Goal: Task Accomplishment & Management: Use online tool/utility

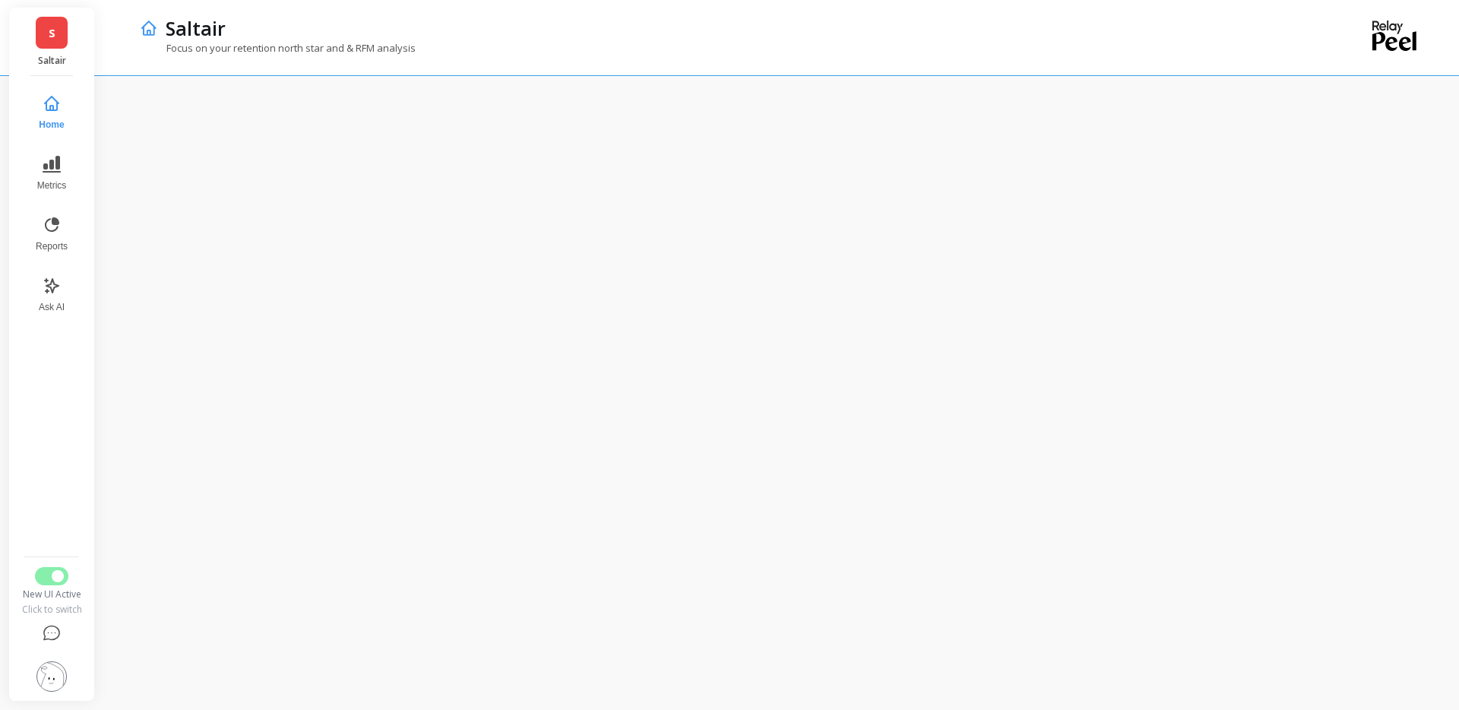
drag, startPoint x: 55, startPoint y: 234, endPoint x: 55, endPoint y: 538, distance: 304.0
click at [65, 502] on nav "Home Metrics Reports Ask AI" at bounding box center [52, 317] width 62 height 465
click at [66, 223] on button "Reports" at bounding box center [52, 234] width 50 height 55
click at [28, 156] on button "Metrics" at bounding box center [51, 173] width 52 height 55
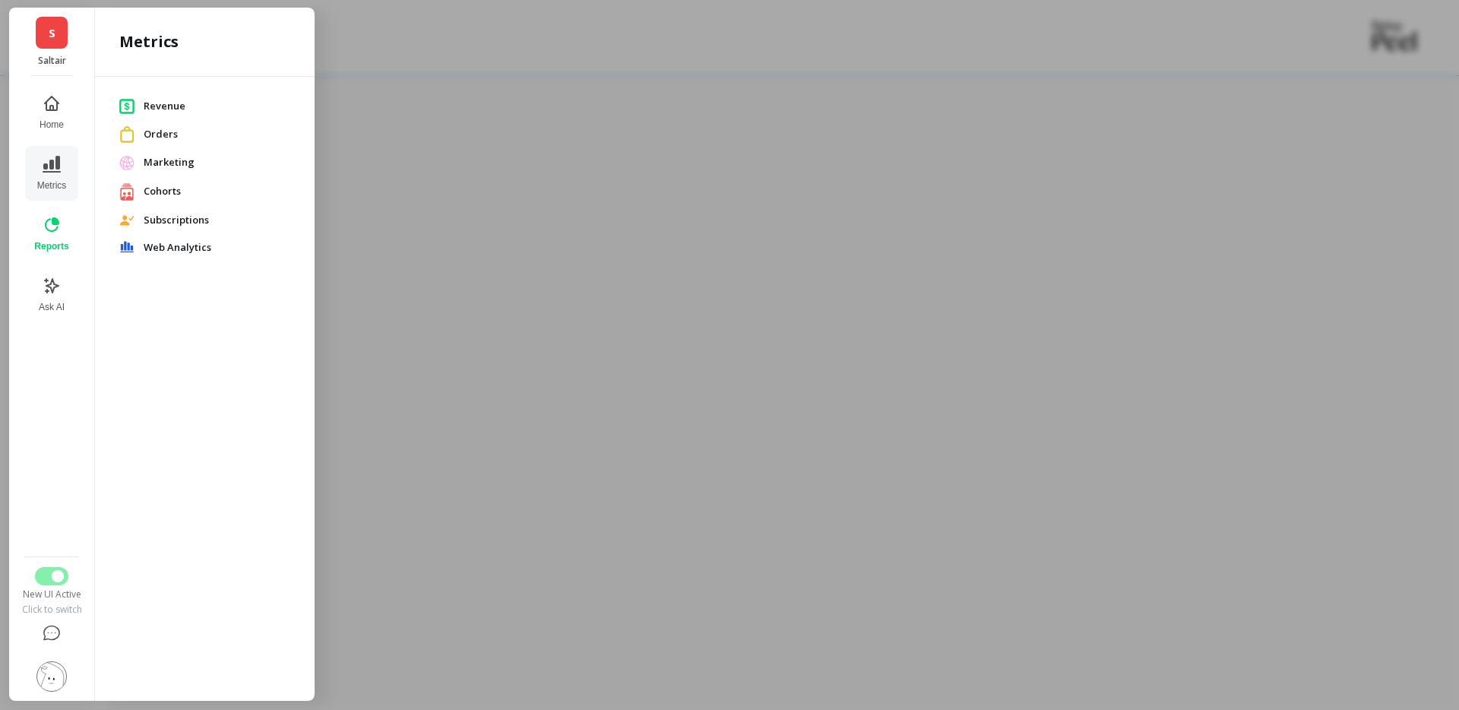
click at [179, 184] on span "Cohorts" at bounding box center [217, 191] width 147 height 15
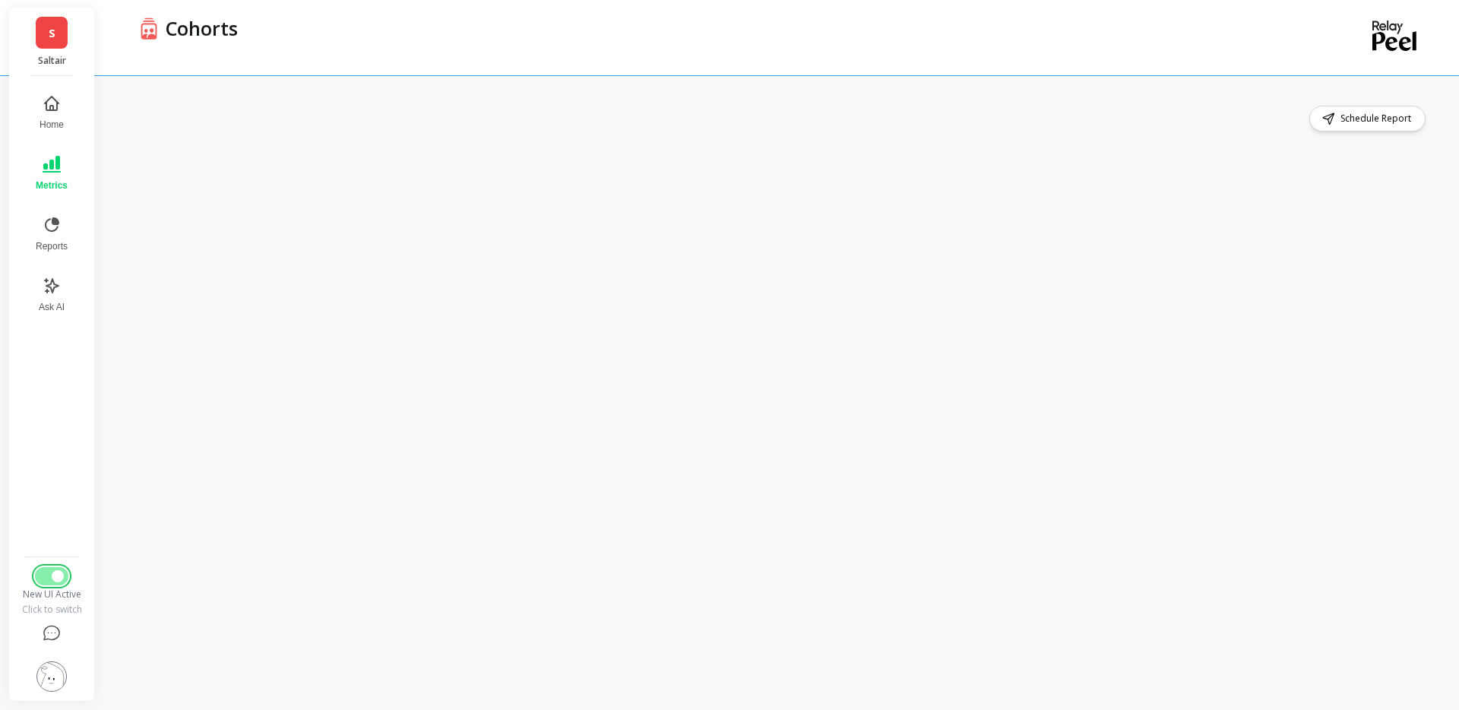
click at [55, 524] on button "Switch to Legacy UI" at bounding box center [51, 576] width 33 height 18
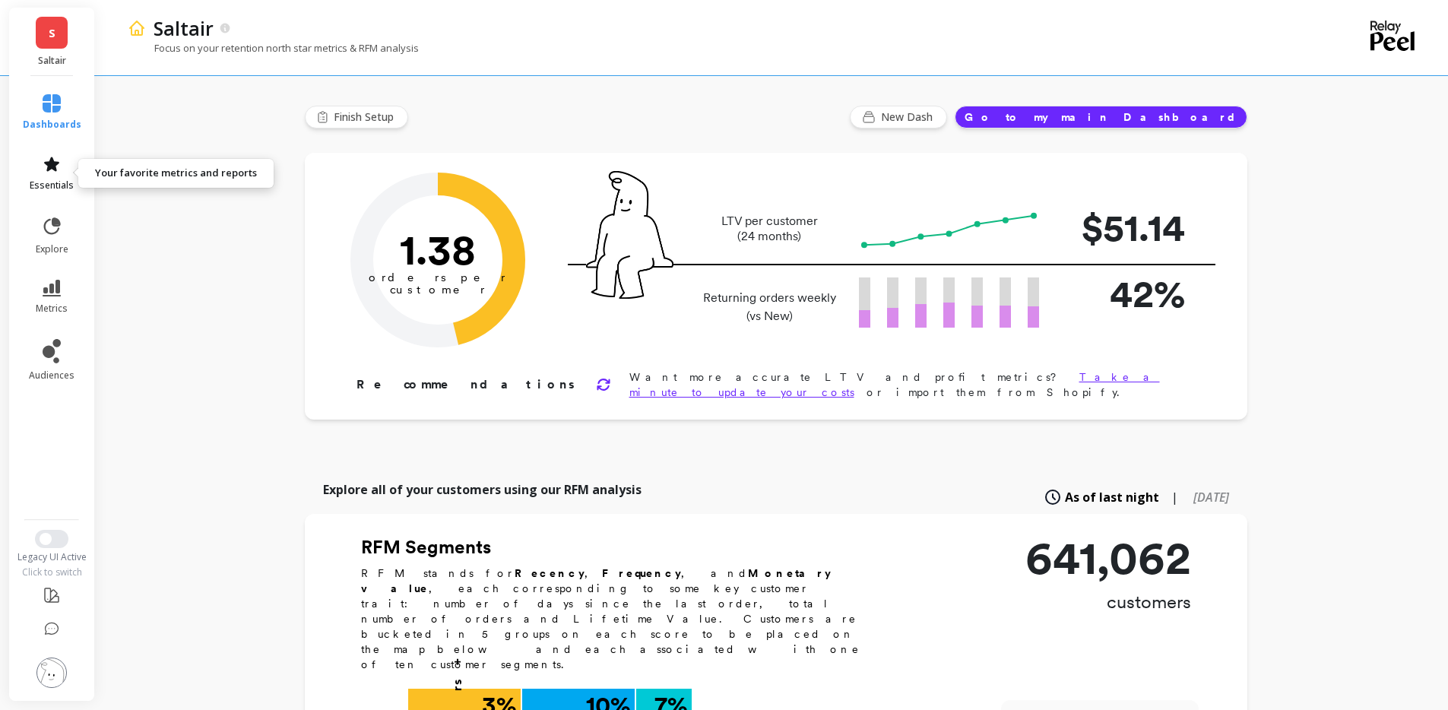
click at [65, 172] on link "essentials" at bounding box center [52, 173] width 59 height 36
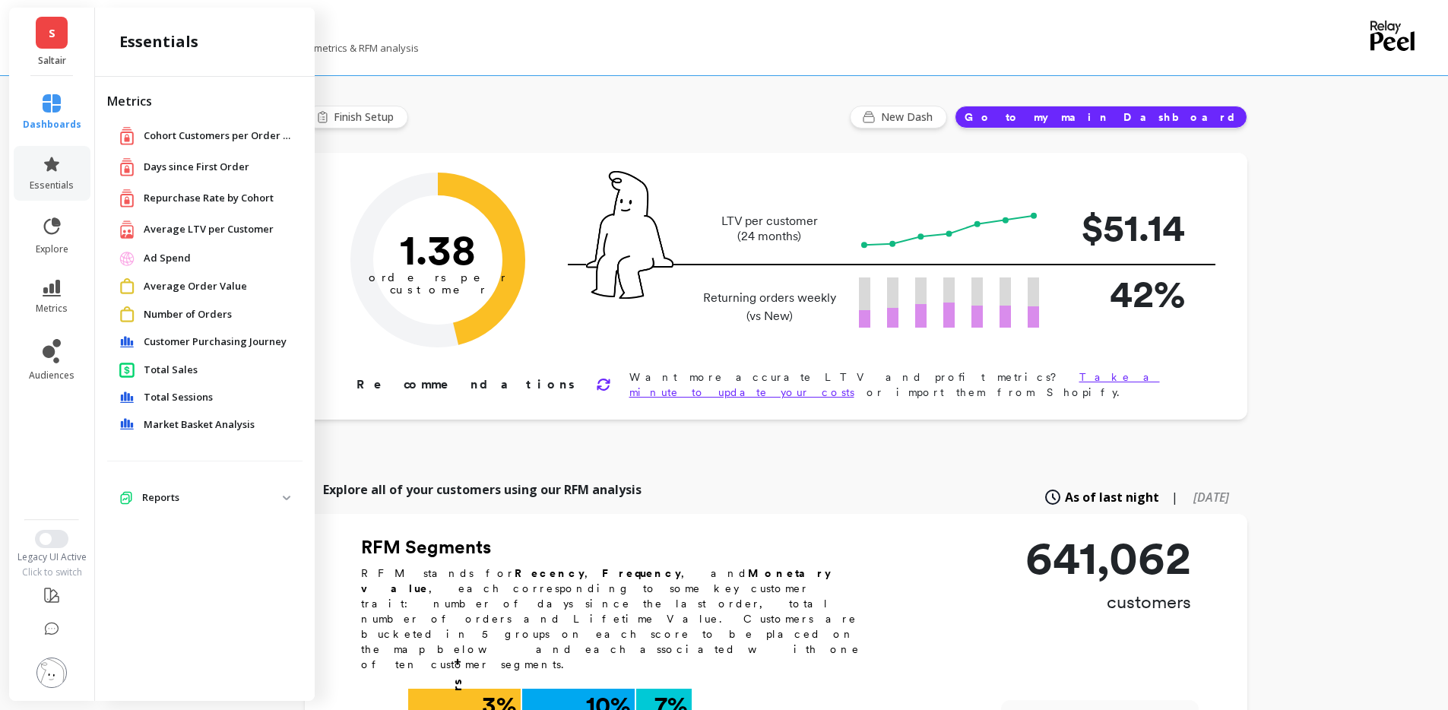
click at [200, 428] on span "Market Basket Analysis" at bounding box center [199, 424] width 111 height 15
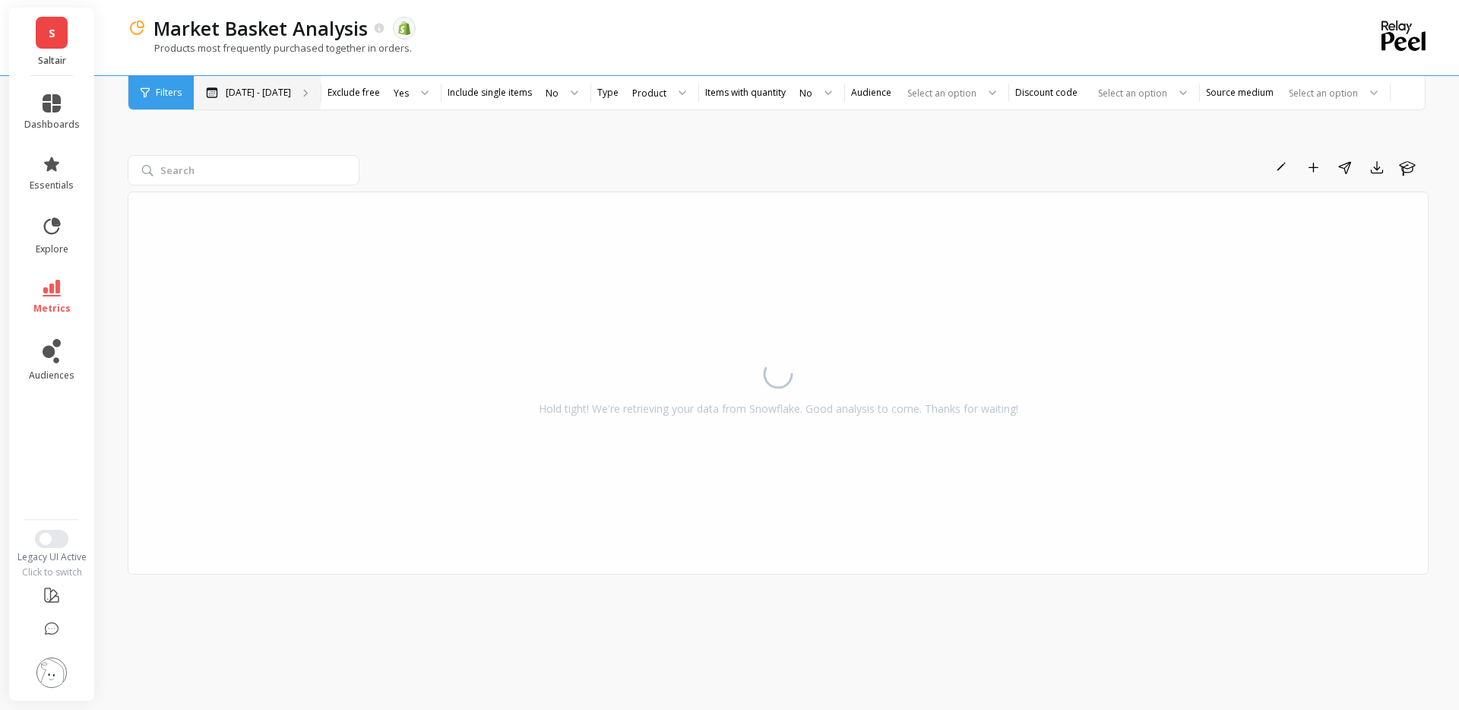
click at [254, 97] on p "[DATE] - [DATE]" at bounding box center [258, 93] width 65 height 12
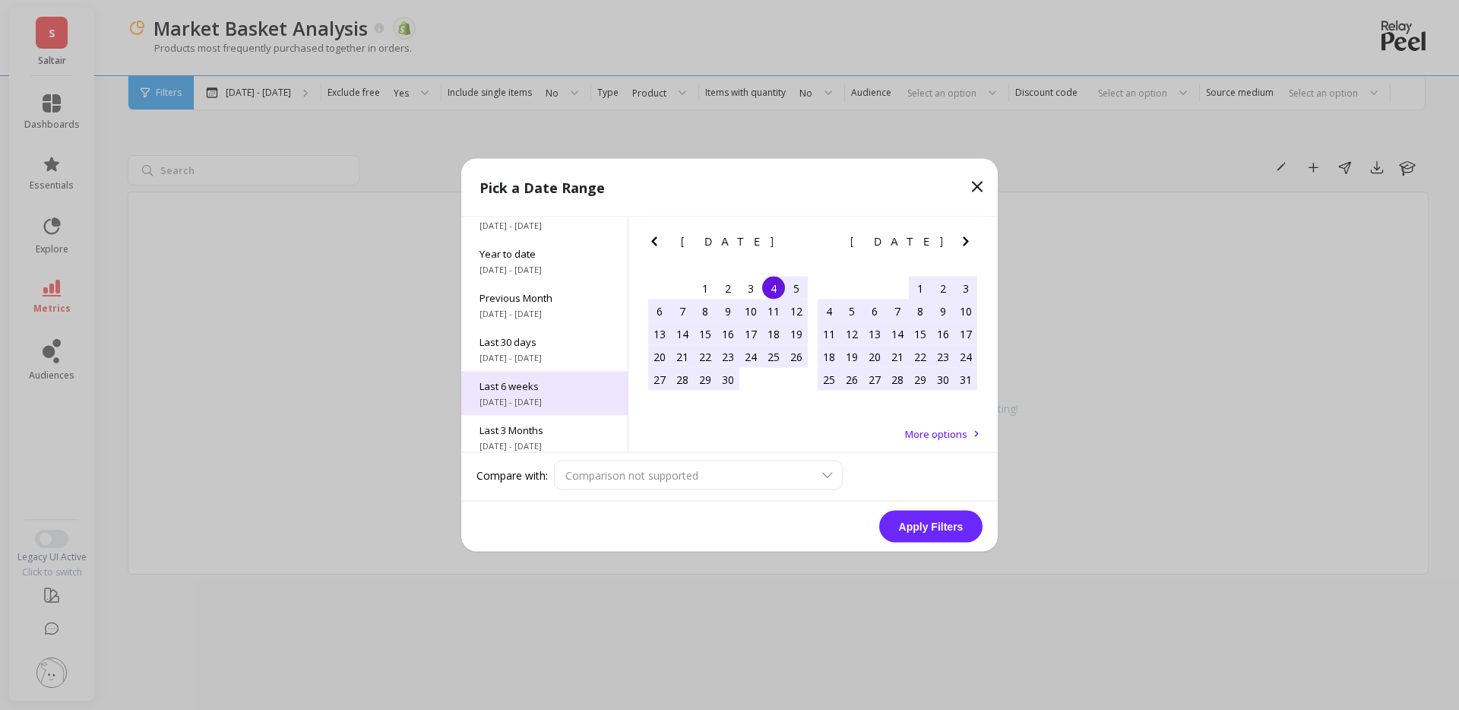
scroll to position [206, 0]
click at [657, 243] on icon "Previous Month" at bounding box center [654, 242] width 18 height 18
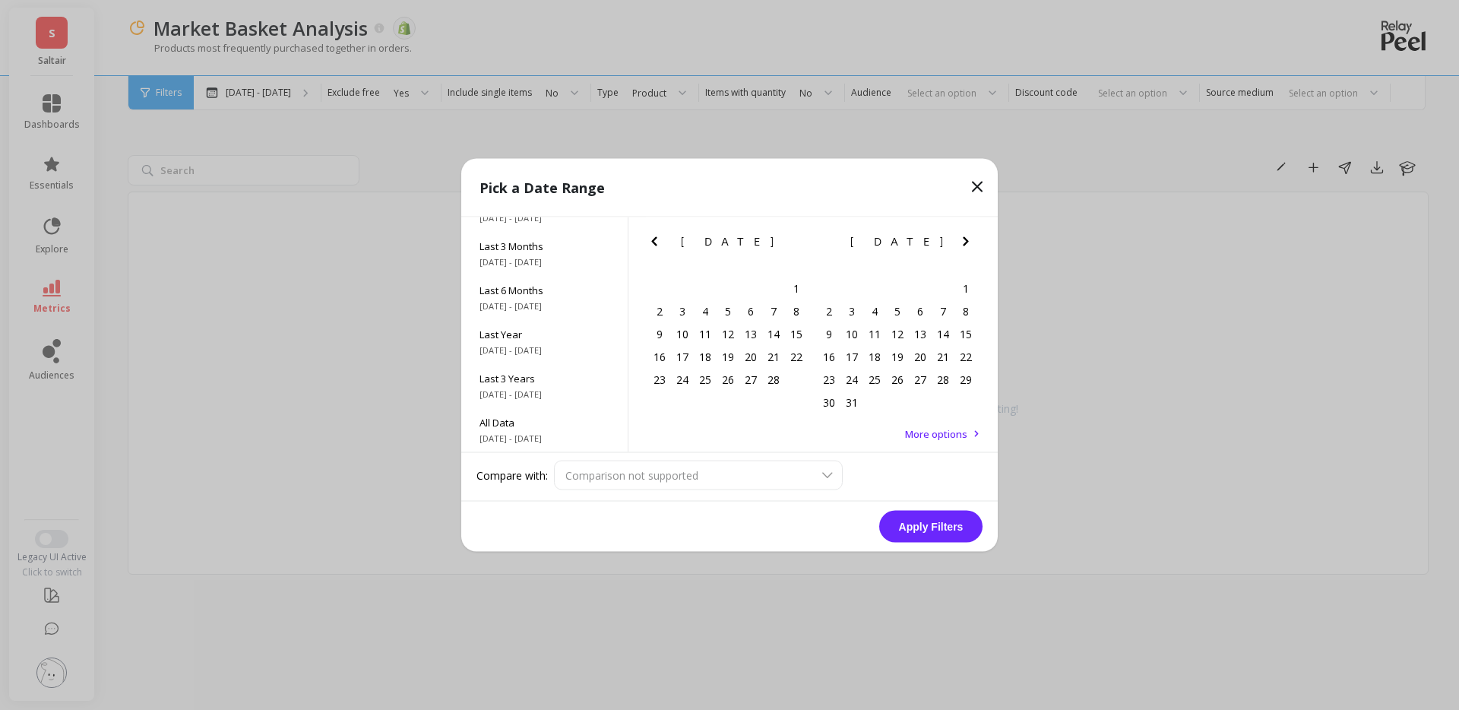
click at [657, 243] on icon "Previous Month" at bounding box center [654, 242] width 18 height 18
click at [853, 377] on div "25" at bounding box center [851, 379] width 23 height 23
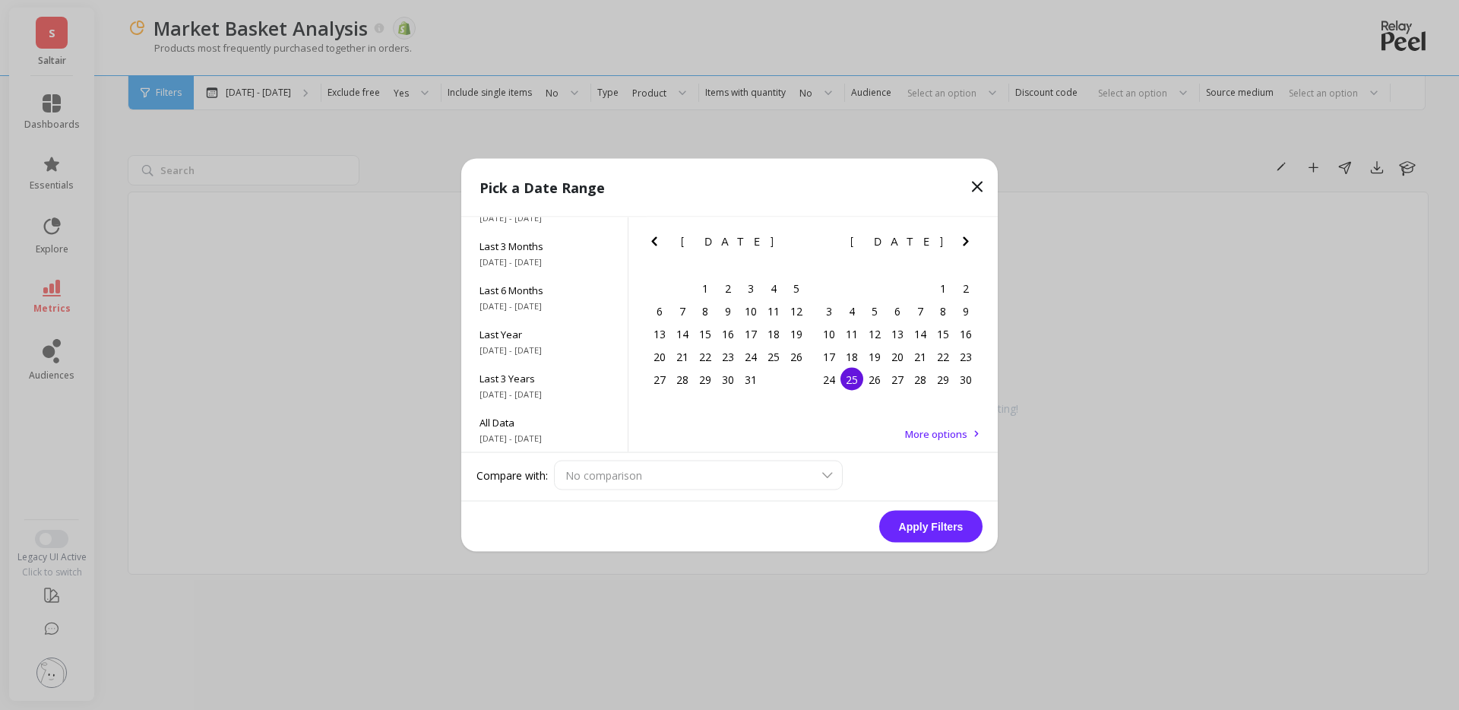
click at [966, 244] on icon "Next Month" at bounding box center [966, 242] width 18 height 18
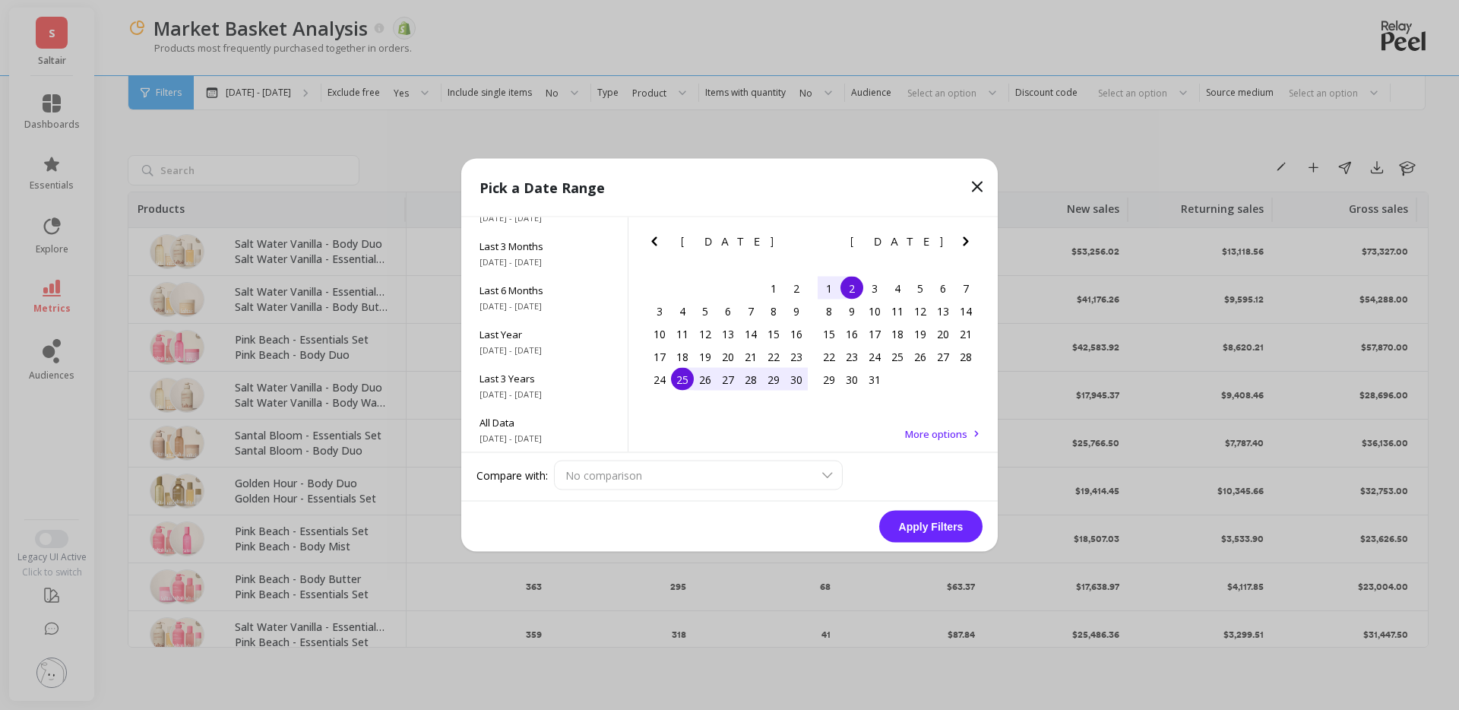
click at [843, 293] on div "2" at bounding box center [851, 288] width 23 height 23
click at [939, 525] on button "Apply Filters" at bounding box center [930, 527] width 103 height 32
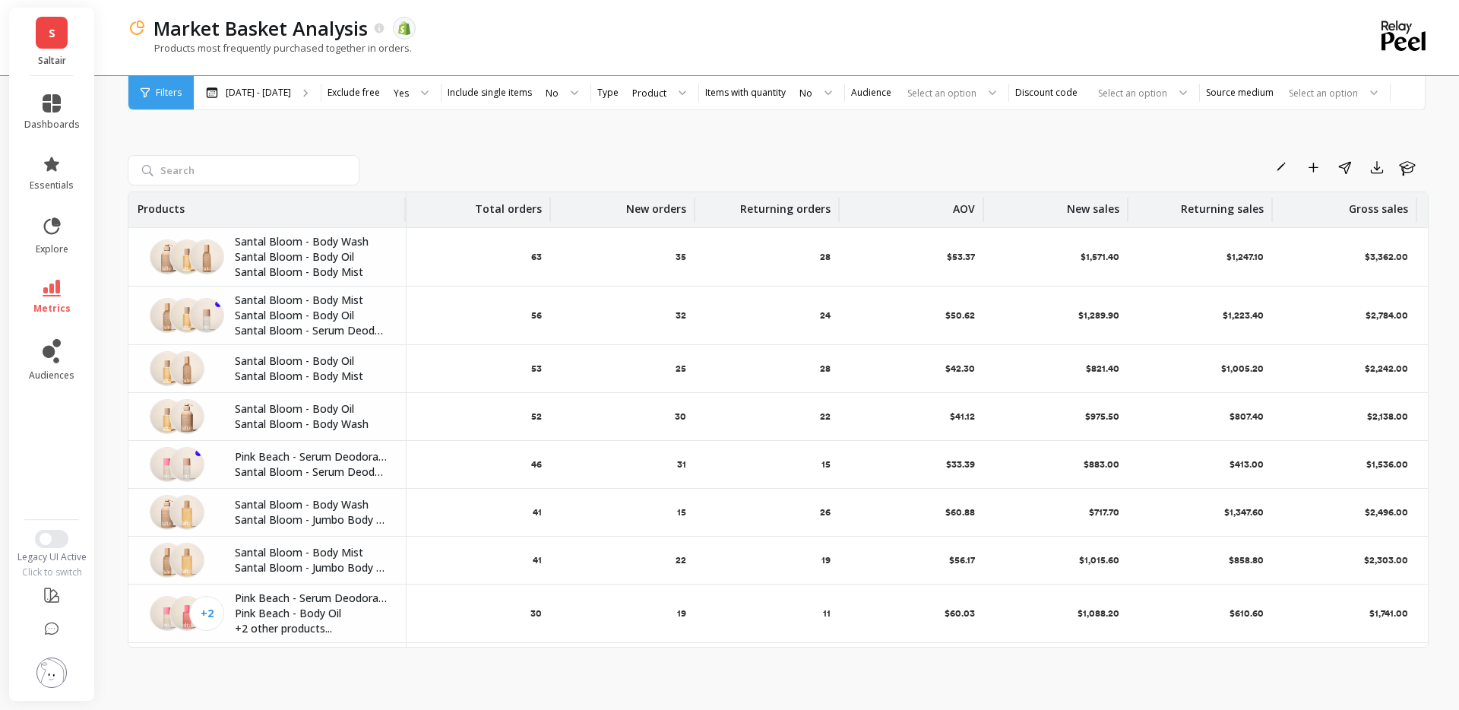
click at [371, 127] on div "Rename Add to Dashboard Share Export Learn Products Total orders New orders Ret…" at bounding box center [778, 385] width 1301 height 611
